Goal: Task Accomplishment & Management: Manage account settings

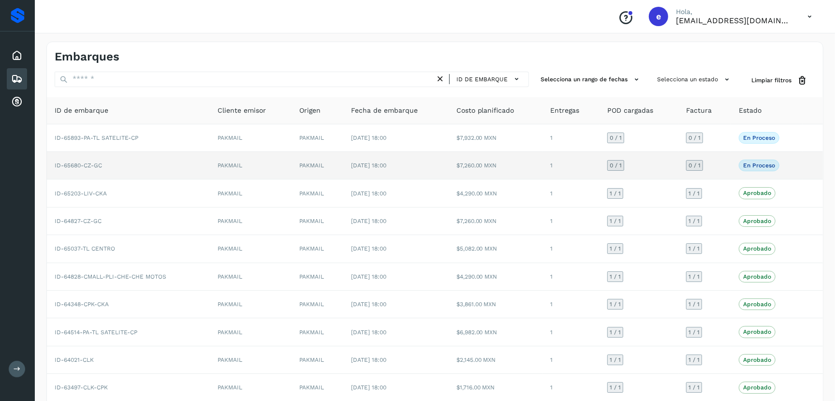
click at [158, 170] on td "ID-65680-CZ-GC" at bounding box center [128, 166] width 163 height 28
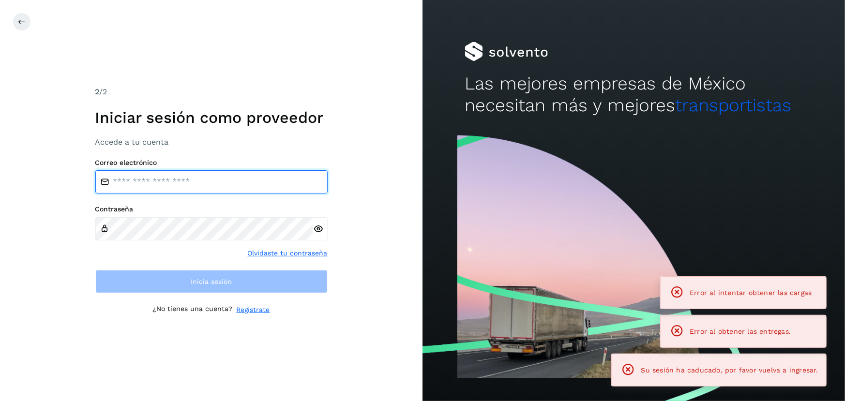
click at [164, 180] on input "email" at bounding box center [211, 181] width 232 height 23
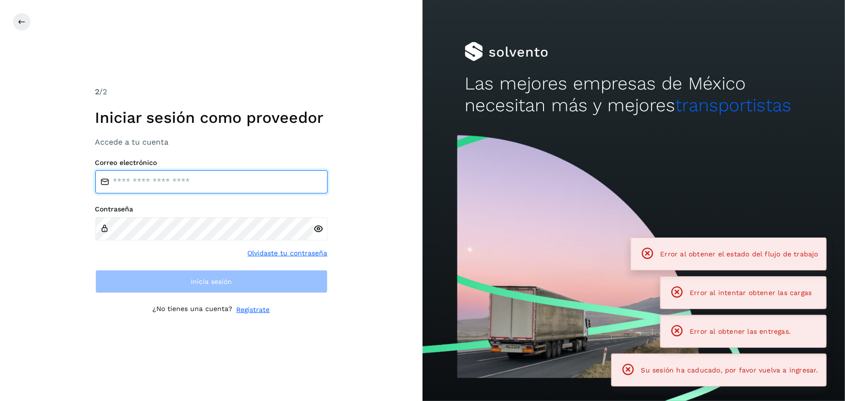
type input "**********"
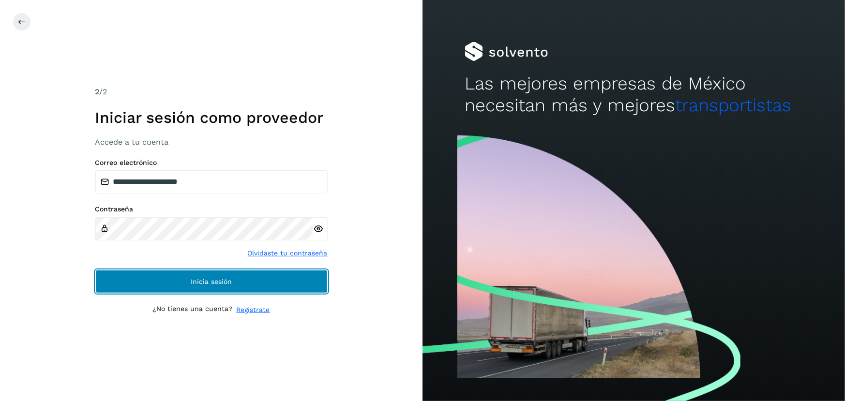
click at [217, 286] on button "Inicia sesión" at bounding box center [211, 281] width 232 height 23
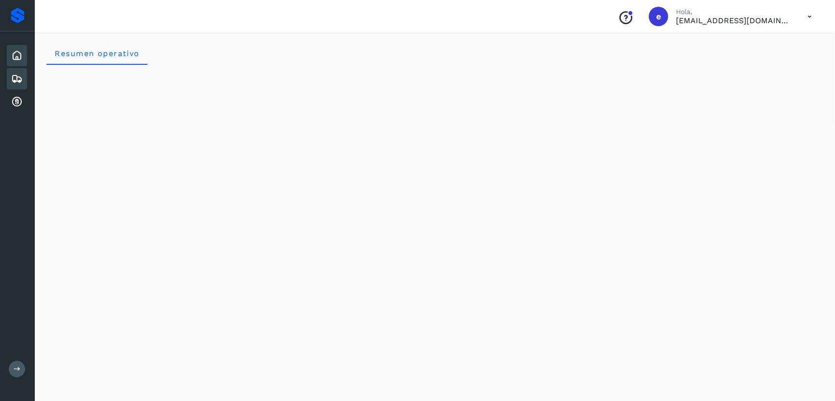
click at [19, 77] on icon at bounding box center [17, 79] width 12 height 12
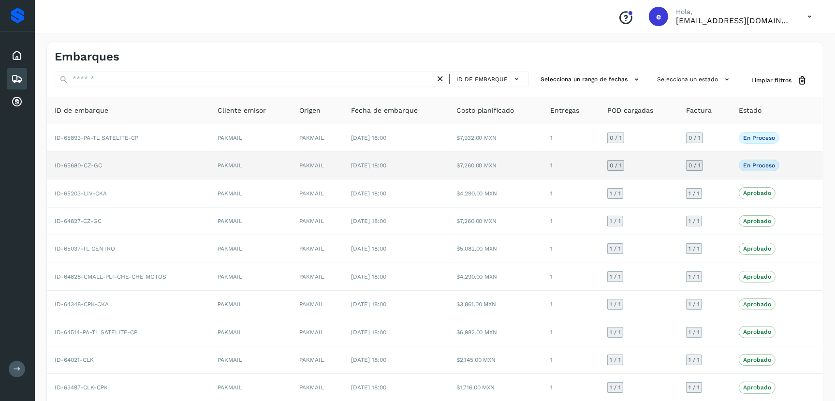
click at [405, 164] on td "[DATE] 18:00" at bounding box center [395, 166] width 105 height 28
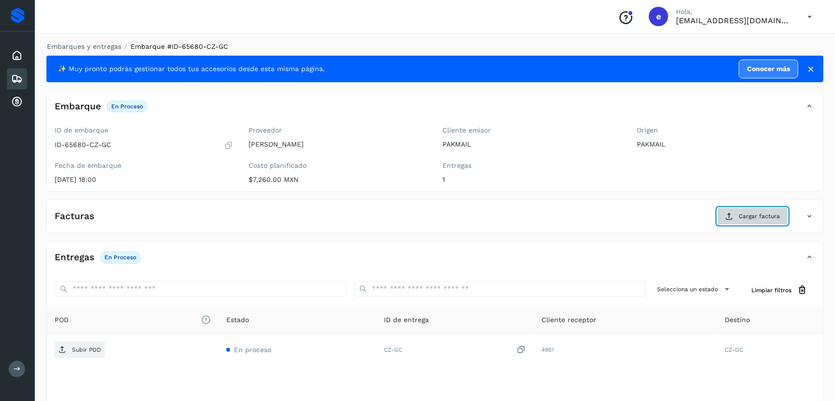
click at [753, 215] on span "Cargar factura" at bounding box center [759, 216] width 41 height 9
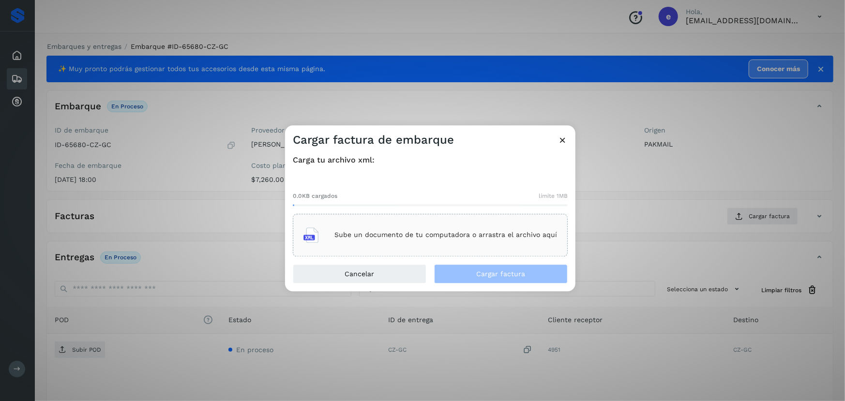
click at [437, 232] on p "Sube un documento de tu computadora o arrastra el archivo aquí" at bounding box center [445, 235] width 223 height 8
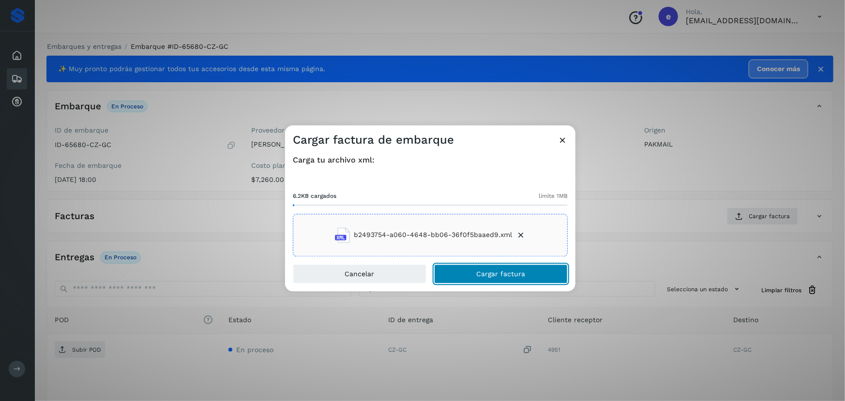
click at [535, 274] on button "Cargar factura" at bounding box center [501, 273] width 134 height 19
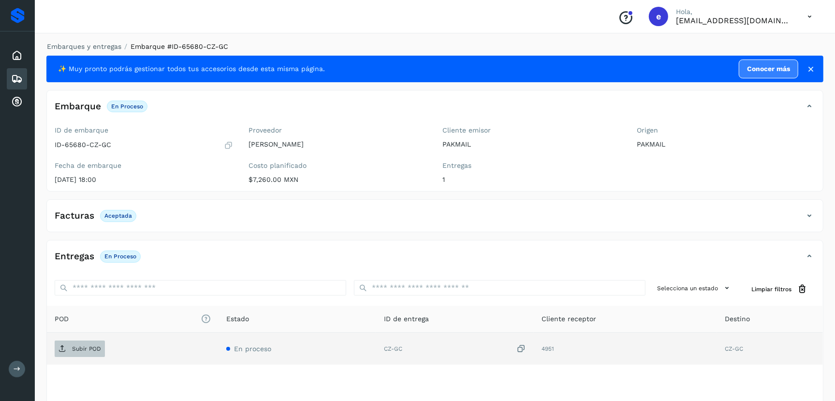
click at [89, 350] on p "Subir POD" at bounding box center [86, 348] width 29 height 7
click at [24, 76] on div "Embarques" at bounding box center [17, 78] width 20 height 21
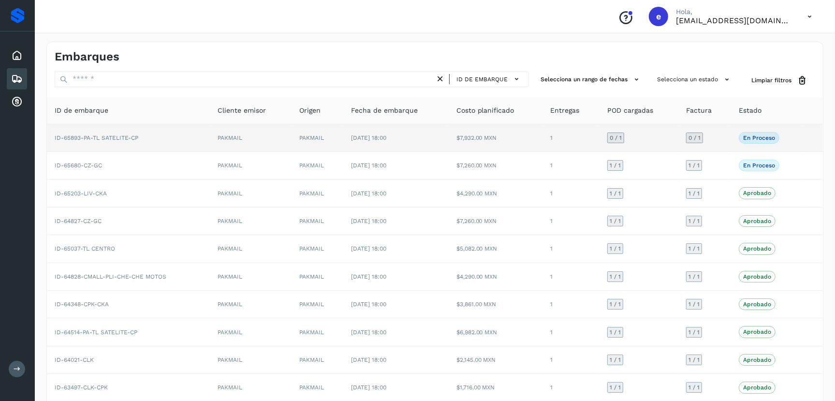
click at [762, 138] on p "En proceso" at bounding box center [760, 137] width 32 height 7
click at [247, 139] on td "PAKMAIL" at bounding box center [251, 138] width 82 height 28
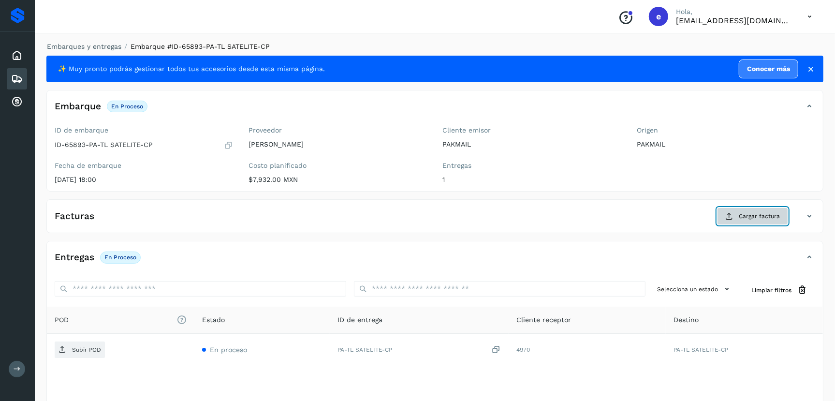
click at [753, 214] on span "Cargar factura" at bounding box center [759, 216] width 41 height 9
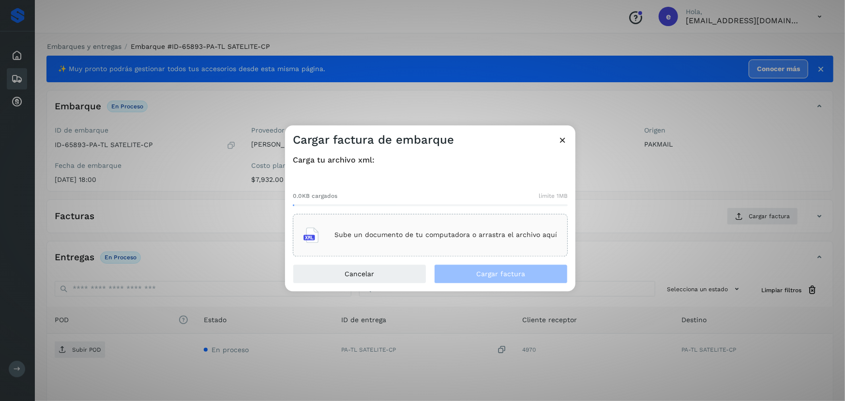
click at [443, 232] on p "Sube un documento de tu computadora o arrastra el archivo aquí" at bounding box center [445, 235] width 223 height 8
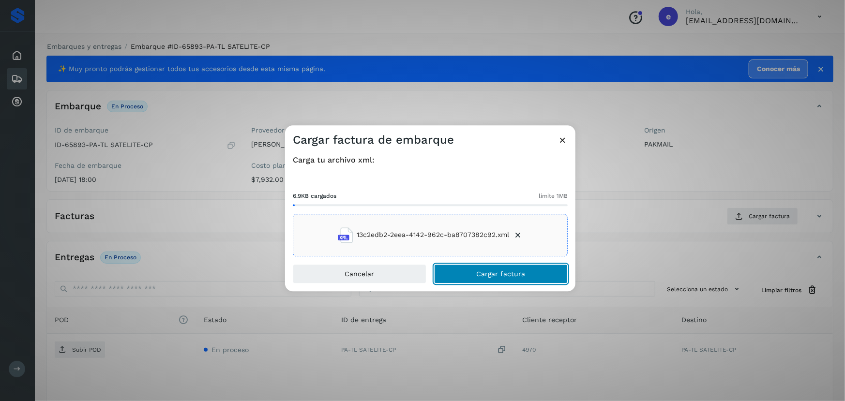
click at [490, 270] on span "Cargar factura" at bounding box center [500, 273] width 49 height 7
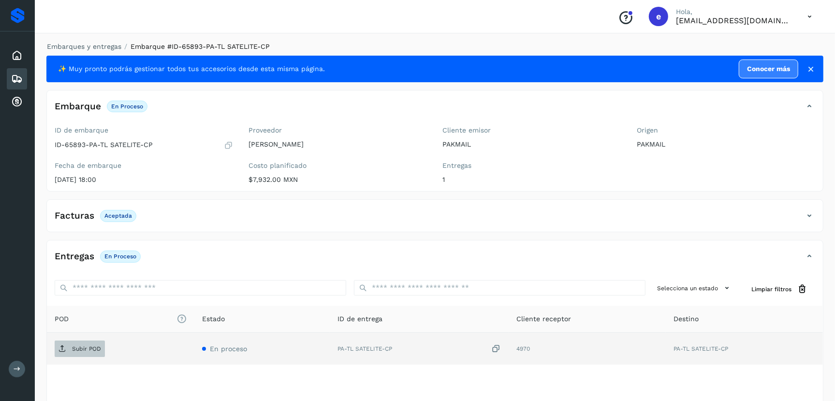
click at [83, 349] on p "Subir POD" at bounding box center [86, 348] width 29 height 7
click at [19, 81] on icon at bounding box center [17, 79] width 12 height 12
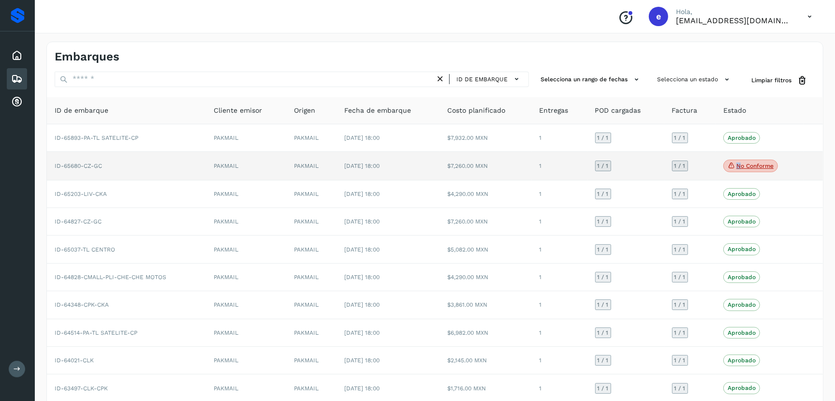
click at [739, 165] on p "No conforme" at bounding box center [755, 166] width 37 height 7
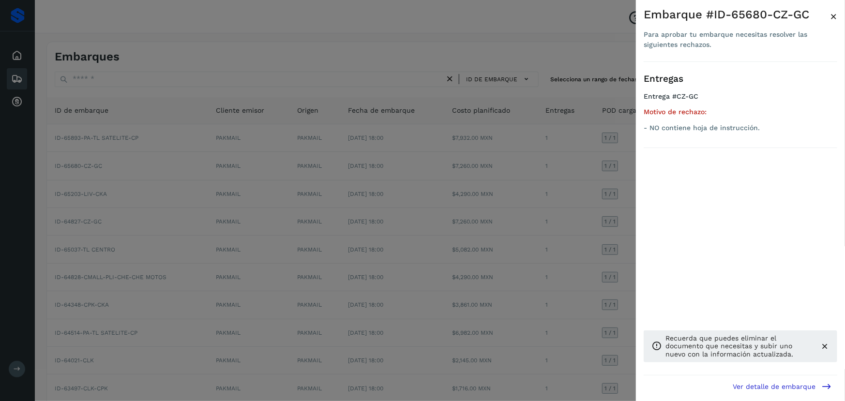
click at [833, 16] on span "×" at bounding box center [833, 17] width 7 height 14
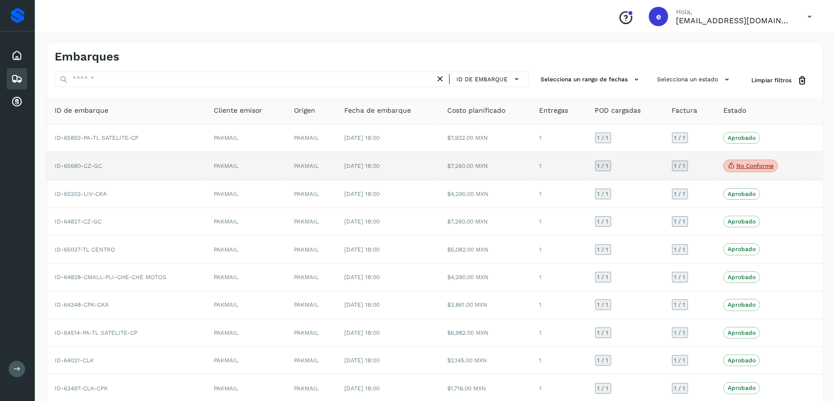
click at [811, 170] on td at bounding box center [813, 166] width 19 height 29
